Goal: Task Accomplishment & Management: Use online tool/utility

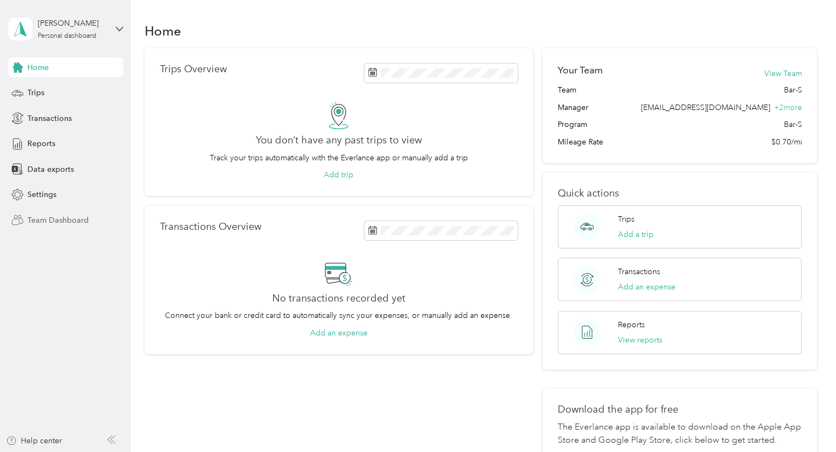
click at [47, 224] on span "Team Dashboard" at bounding box center [57, 220] width 61 height 11
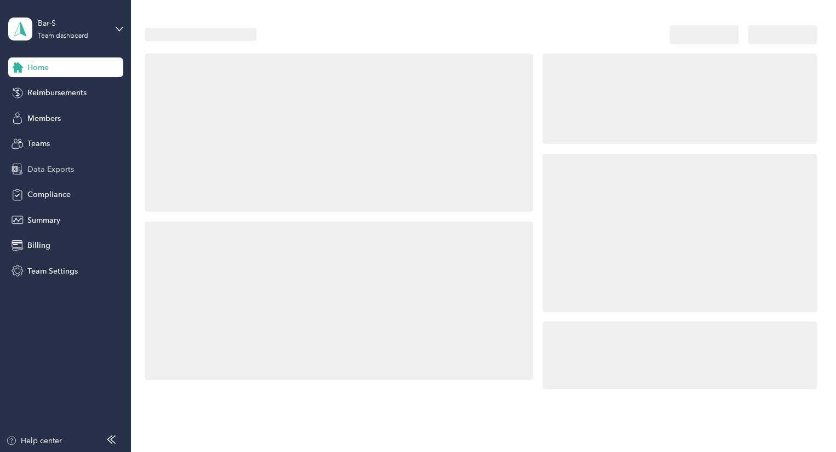
click at [71, 168] on span "Data Exports" at bounding box center [50, 169] width 47 height 11
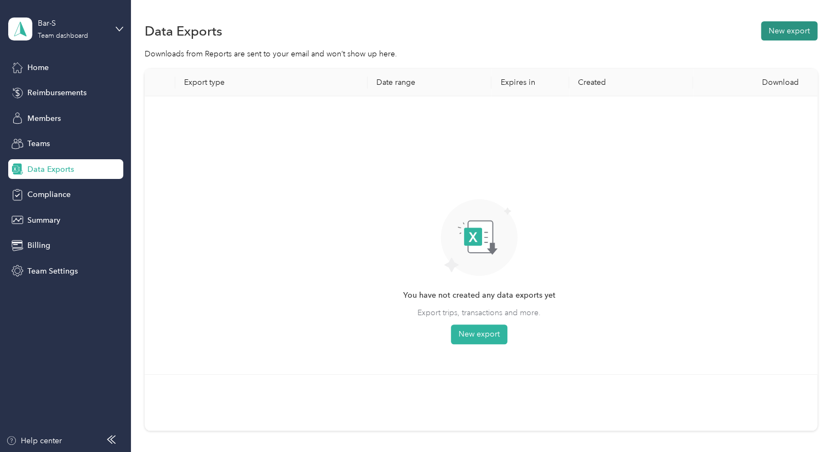
click at [775, 34] on button "New export" at bounding box center [789, 30] width 56 height 19
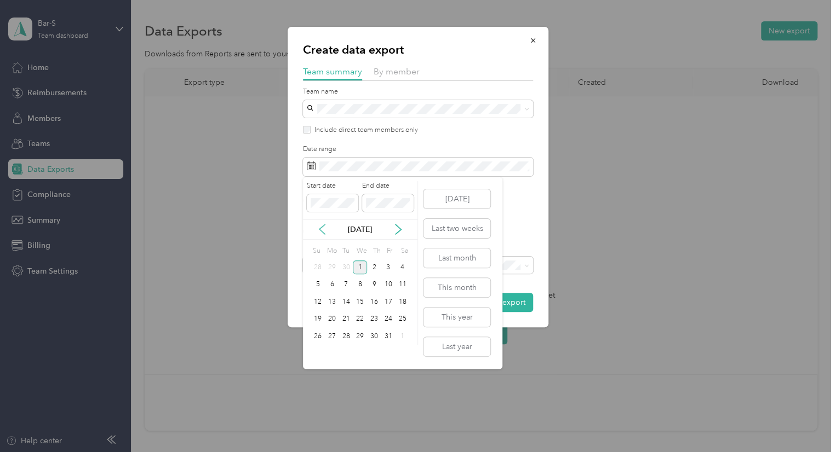
click at [317, 227] on icon at bounding box center [322, 229] width 11 height 11
click at [336, 267] on div "1" at bounding box center [332, 268] width 14 height 14
click at [347, 335] on div "30" at bounding box center [346, 337] width 14 height 14
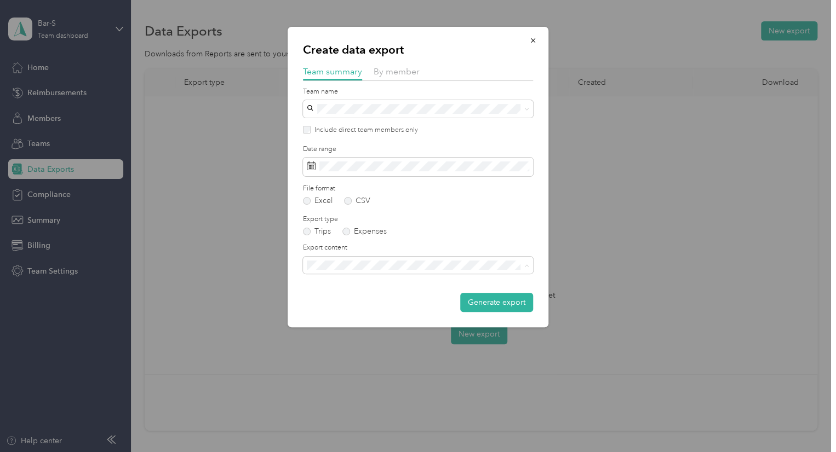
click at [361, 301] on span "Summary and full trips list" at bounding box center [354, 303] width 88 height 9
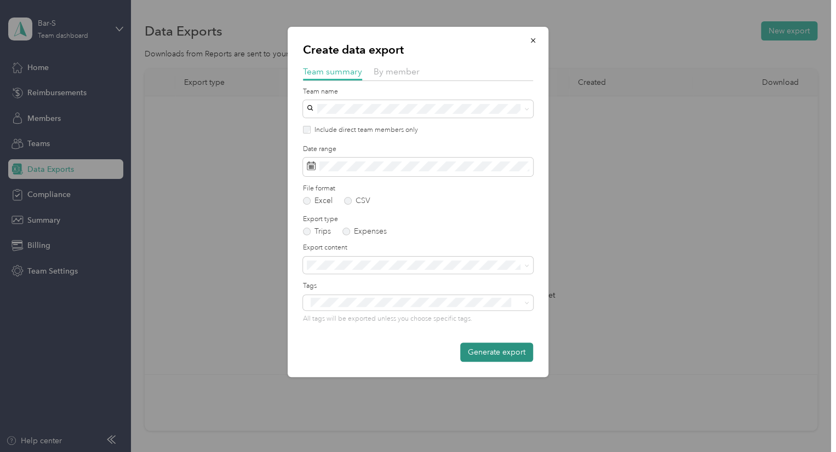
click at [482, 349] on button "Generate export" at bounding box center [496, 352] width 73 height 19
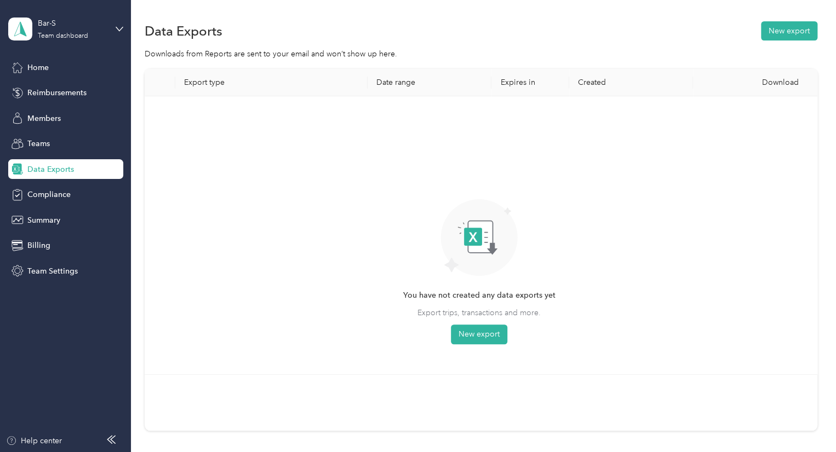
click at [585, 237] on div "You have not created any data exports yet Export trips, transactions and more. …" at bounding box center [479, 235] width 652 height 261
click at [765, 31] on button "New export" at bounding box center [789, 30] width 56 height 19
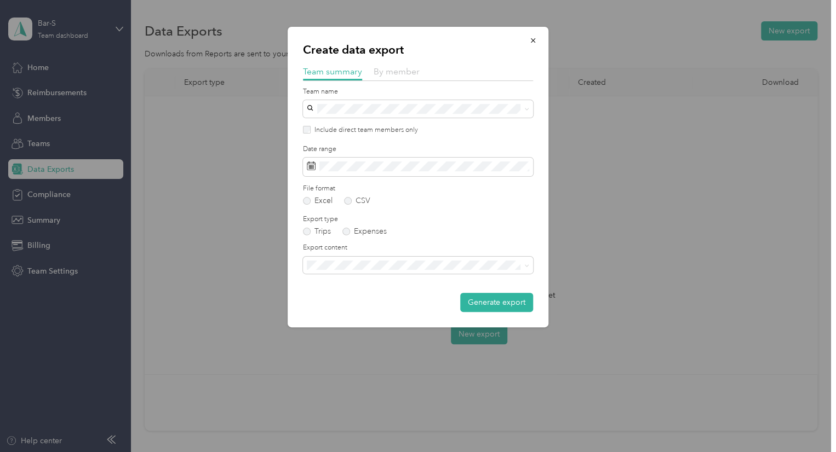
click at [405, 77] on span "By member" at bounding box center [396, 71] width 46 height 10
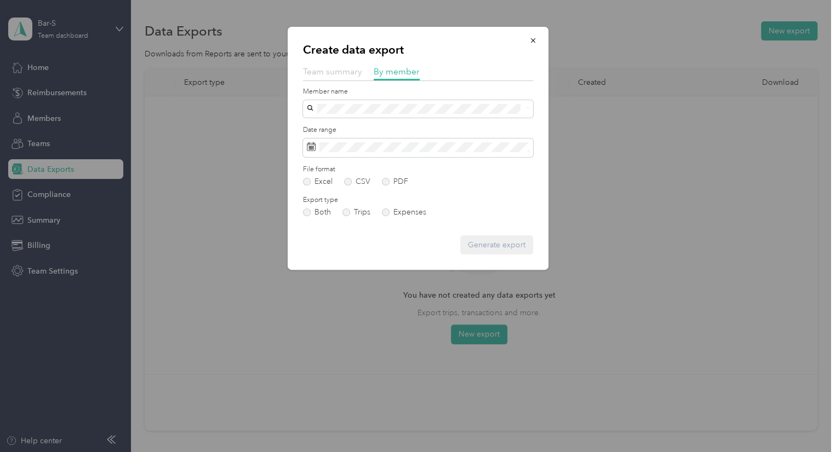
click at [346, 74] on span "Team summary" at bounding box center [332, 71] width 59 height 10
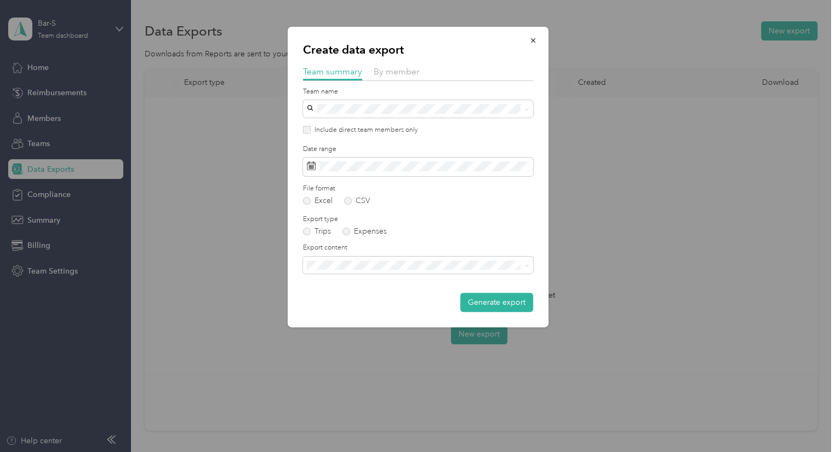
click at [366, 303] on span "Summary and full trips list" at bounding box center [354, 303] width 88 height 9
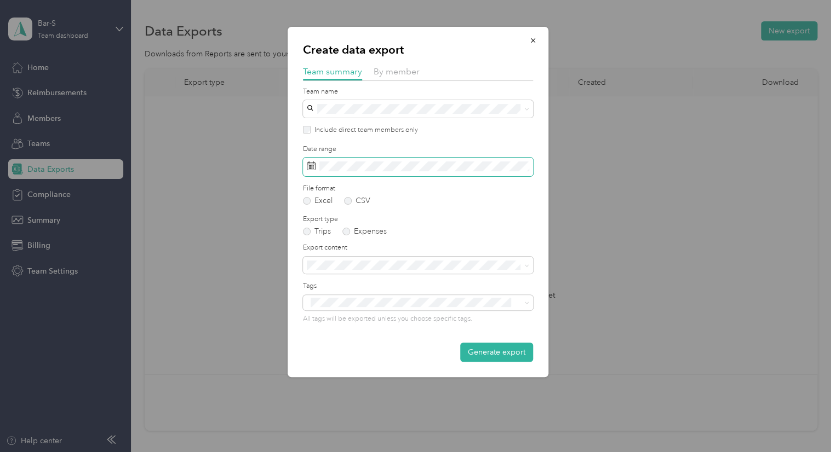
click at [353, 160] on span at bounding box center [418, 167] width 230 height 19
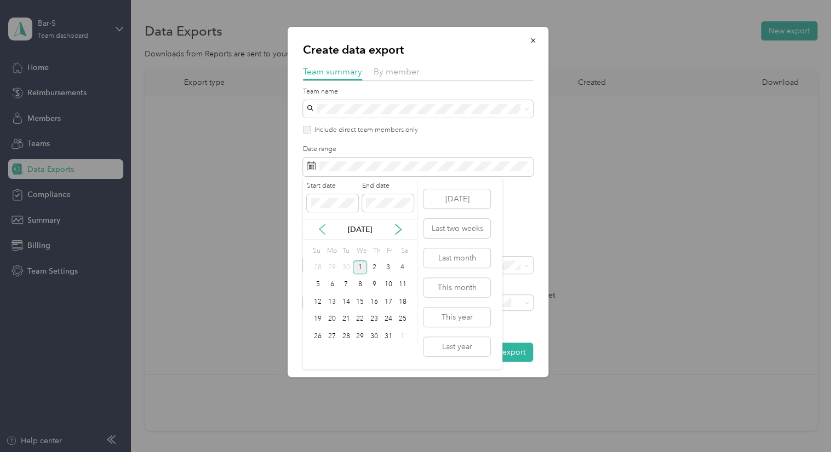
click at [319, 231] on icon at bounding box center [322, 229] width 11 height 11
click at [326, 266] on div "1" at bounding box center [332, 268] width 14 height 14
click at [349, 338] on div "30" at bounding box center [346, 337] width 14 height 14
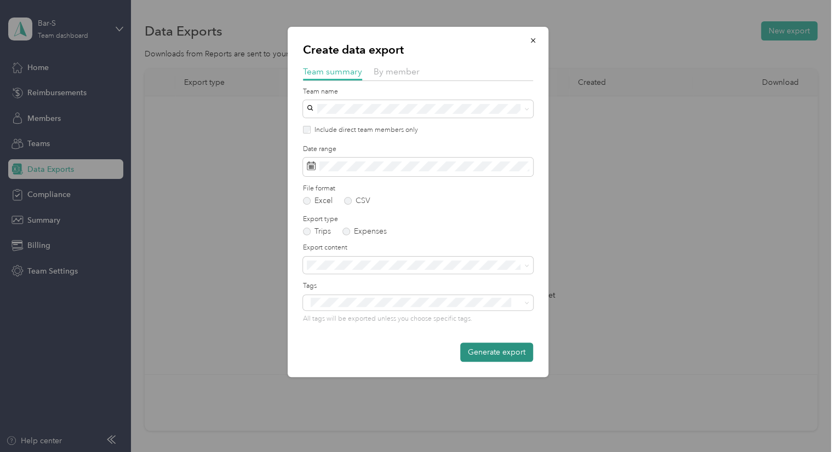
click at [487, 358] on button "Generate export" at bounding box center [496, 352] width 73 height 19
